Goal: Transaction & Acquisition: Obtain resource

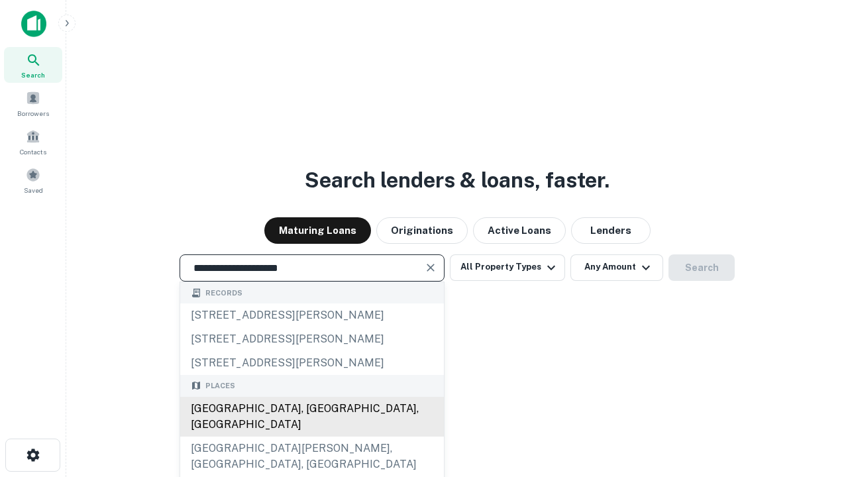
click at [312, 437] on div "[GEOGRAPHIC_DATA], [GEOGRAPHIC_DATA], [GEOGRAPHIC_DATA]" at bounding box center [312, 417] width 264 height 40
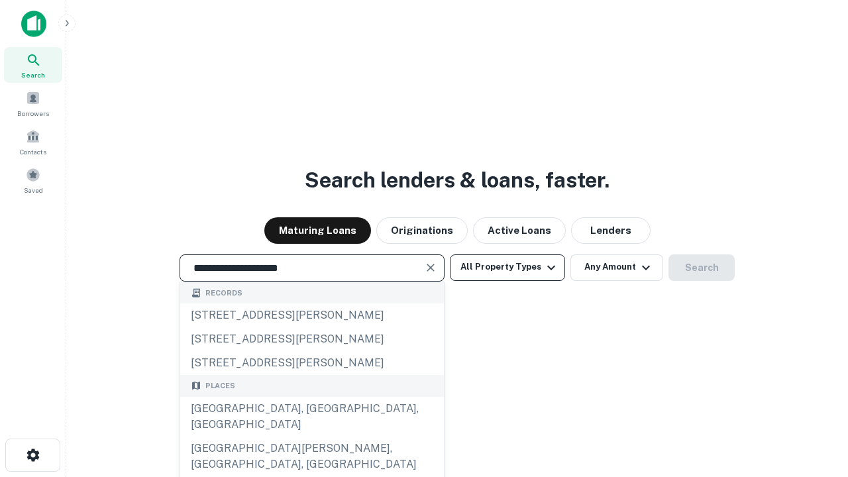
type input "**********"
click at [508, 267] on button "All Property Types" at bounding box center [507, 268] width 115 height 27
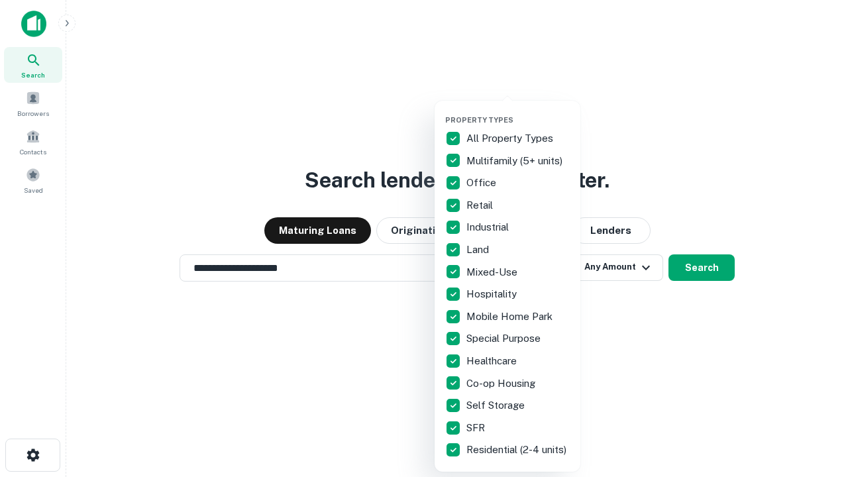
click at [518, 111] on button "button" at bounding box center [518, 111] width 146 height 1
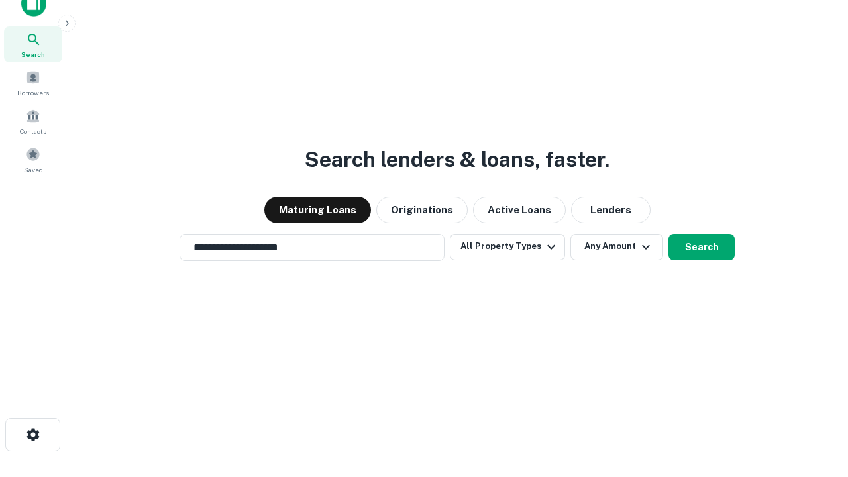
scroll to position [8, 160]
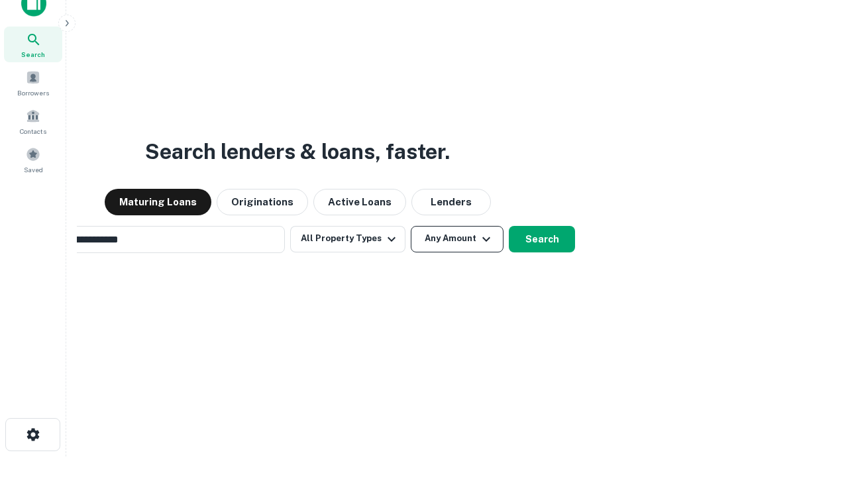
click at [411, 226] on button "Any Amount" at bounding box center [457, 239] width 93 height 27
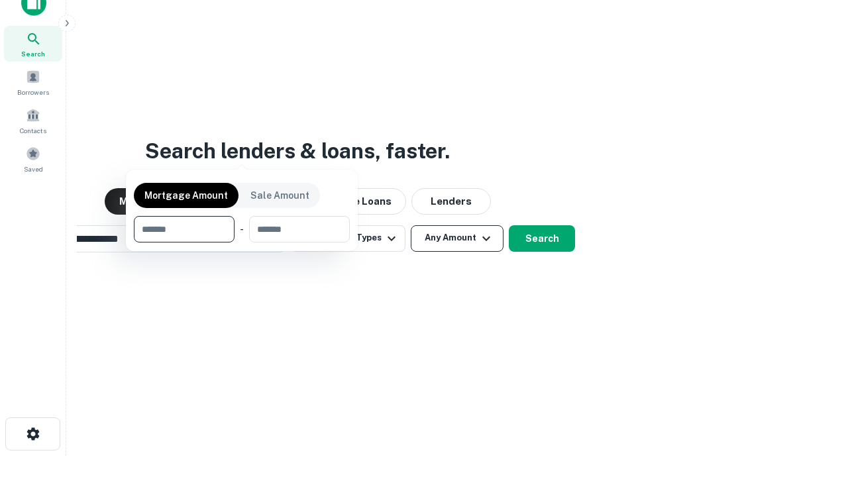
scroll to position [95, 375]
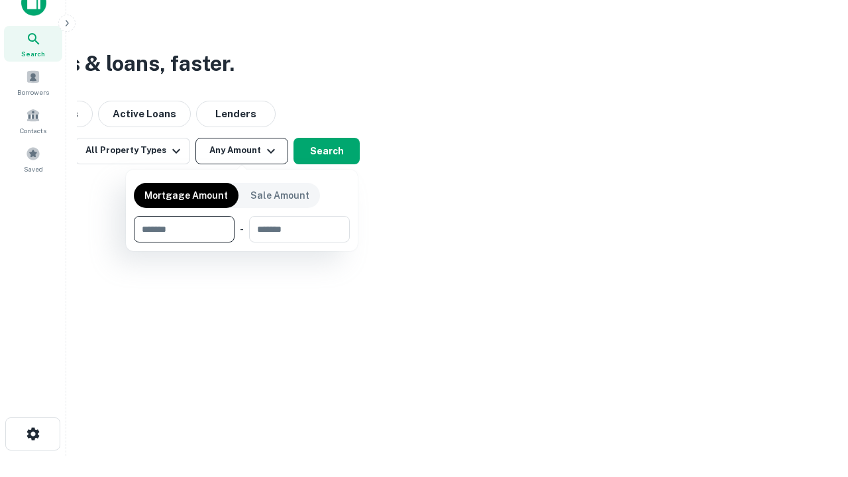
type input "*******"
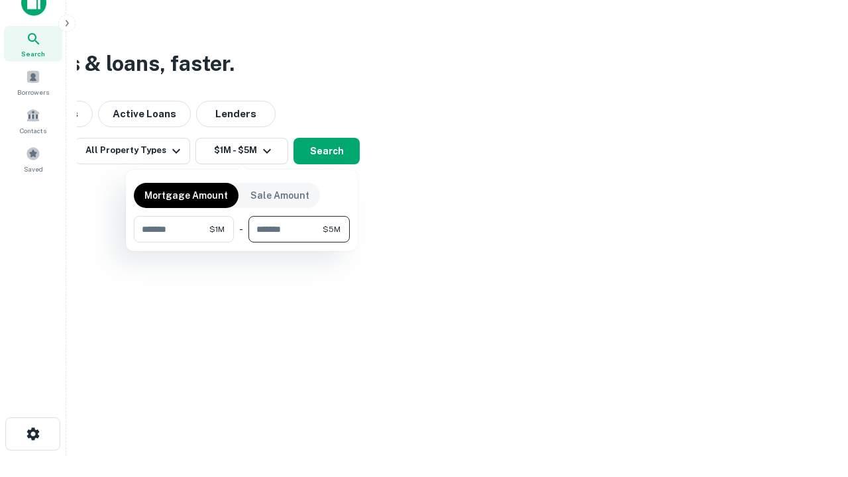
type input "*******"
click at [242, 243] on button "button" at bounding box center [242, 243] width 216 height 1
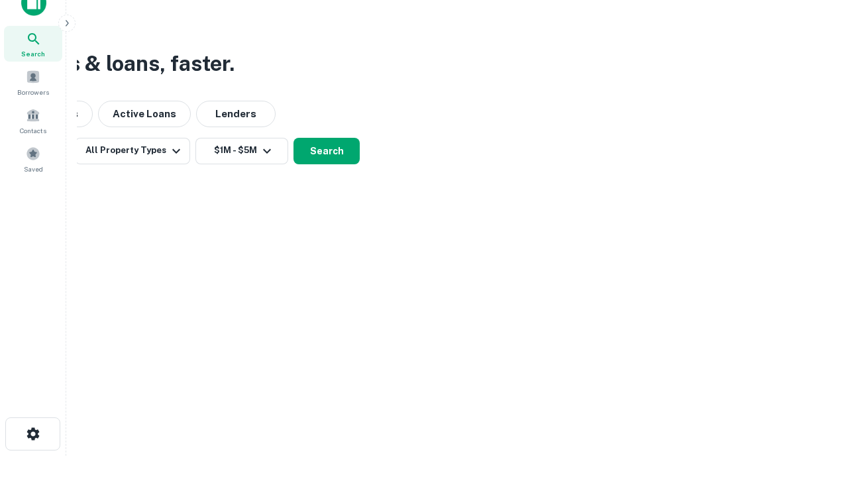
scroll to position [0, 0]
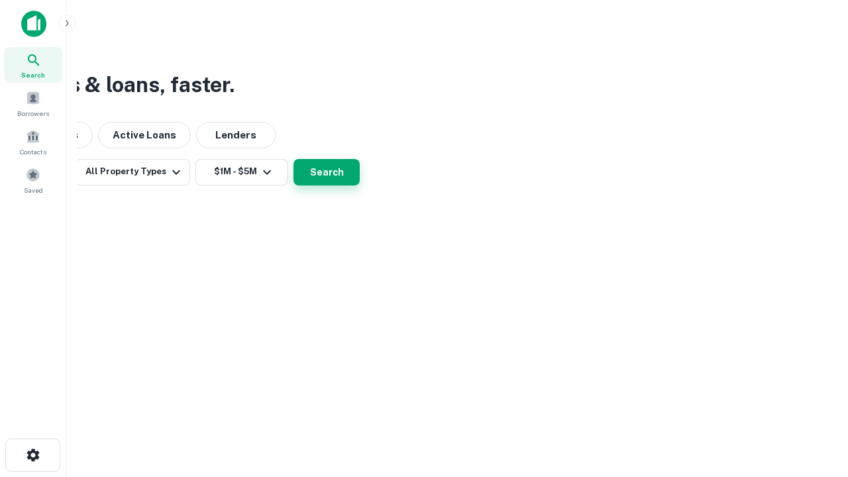
click at [360, 186] on button "Search" at bounding box center [327, 172] width 66 height 27
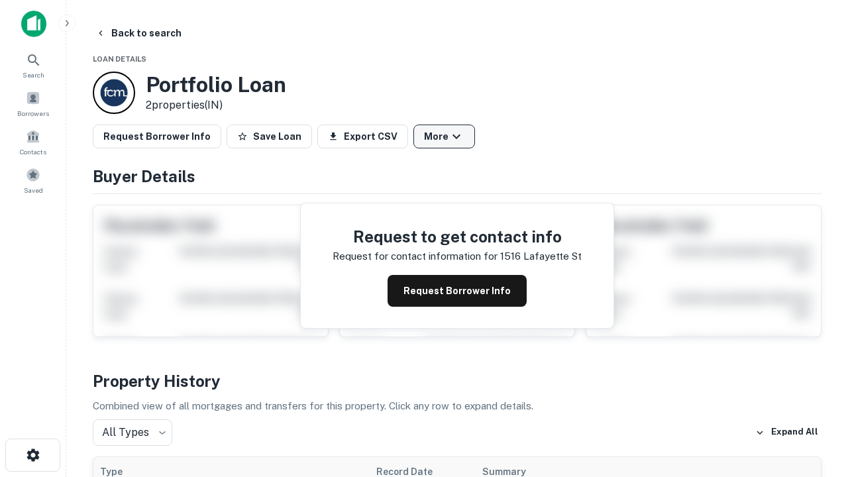
click at [444, 137] on button "More" at bounding box center [445, 137] width 62 height 24
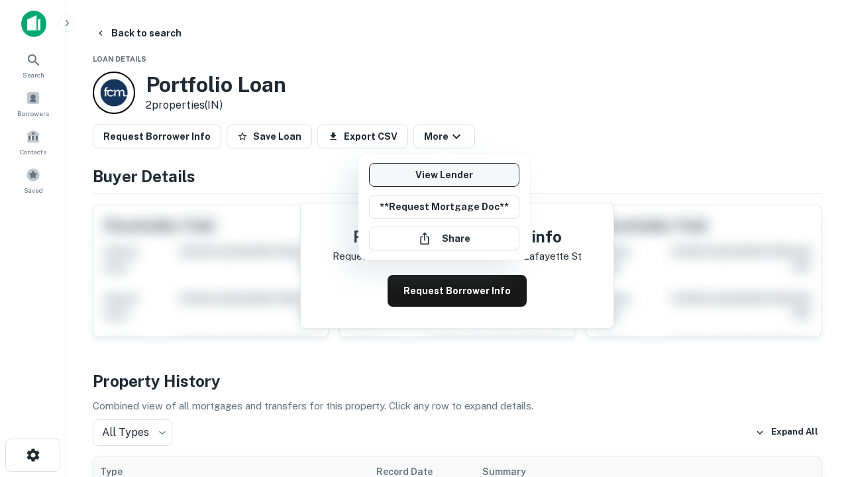
click at [444, 175] on link "View Lender" at bounding box center [444, 175] width 150 height 24
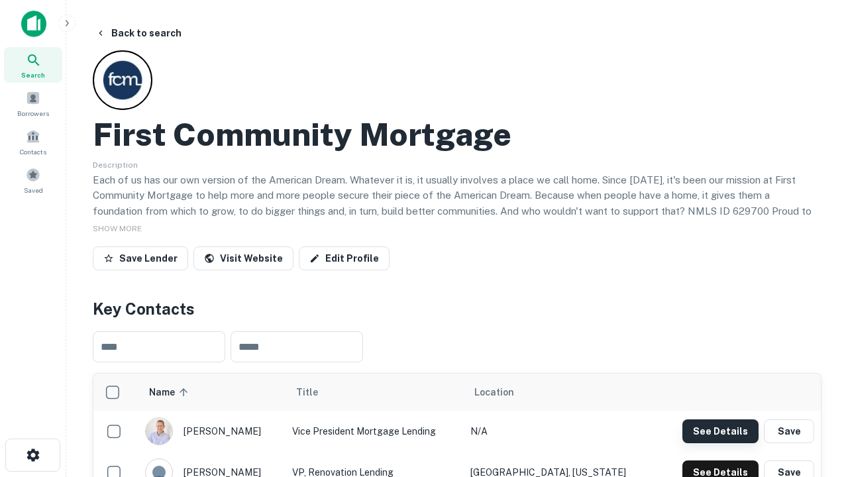
click at [720, 431] on button "See Details" at bounding box center [721, 432] width 76 height 24
click at [32, 455] on icon "button" at bounding box center [33, 455] width 16 height 16
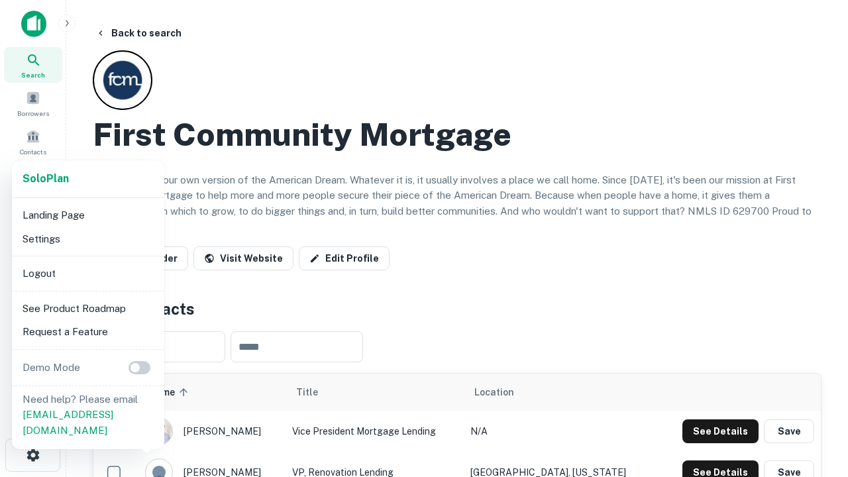
click at [87, 273] on li "Logout" at bounding box center [88, 274] width 142 height 24
